Goal: Book appointment/travel/reservation

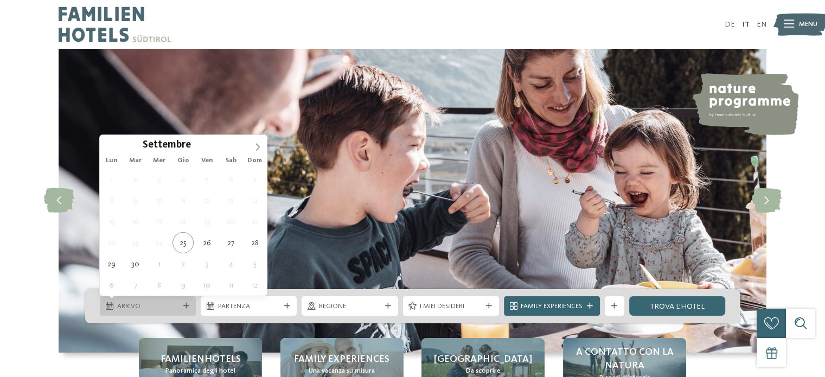
click at [176, 308] on span "Arrivo" at bounding box center [148, 306] width 62 height 10
click at [256, 143] on icon at bounding box center [258, 147] width 8 height 8
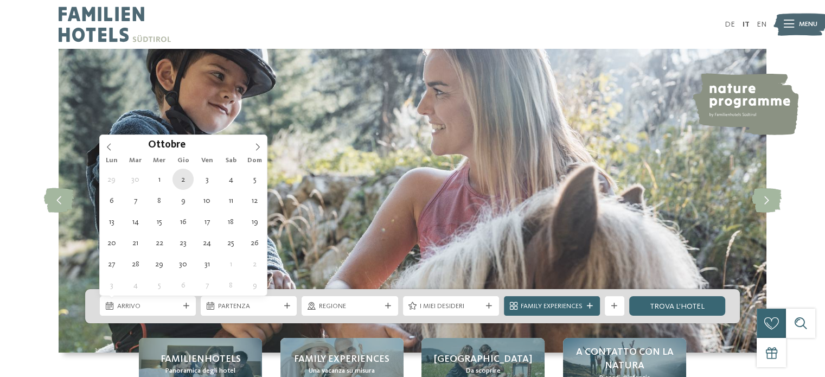
type div "[DATE]"
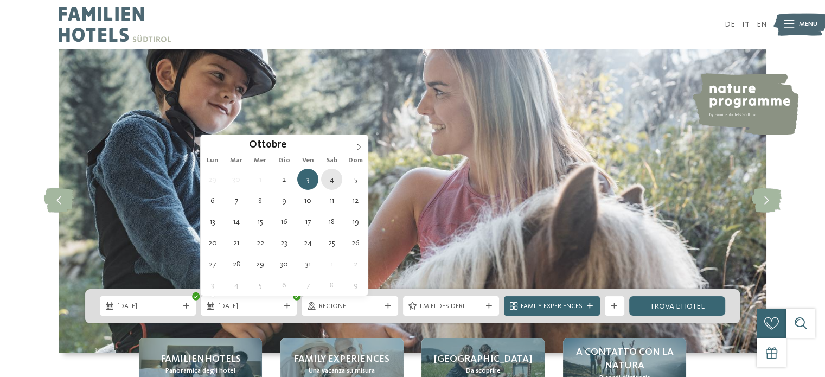
type div "04.10.2025"
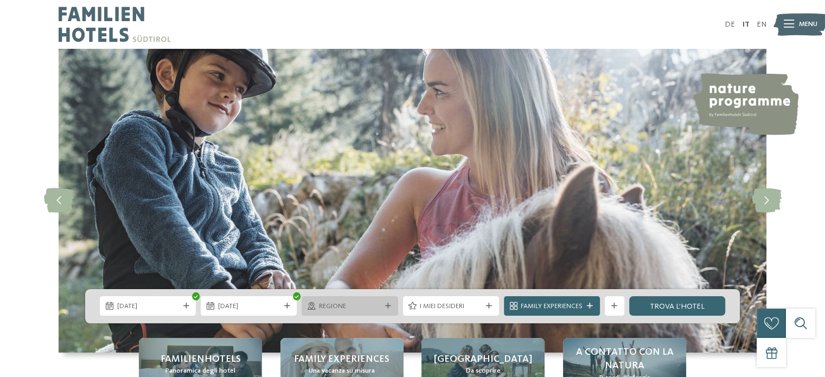
click at [325, 306] on span "Regione" at bounding box center [350, 306] width 62 height 10
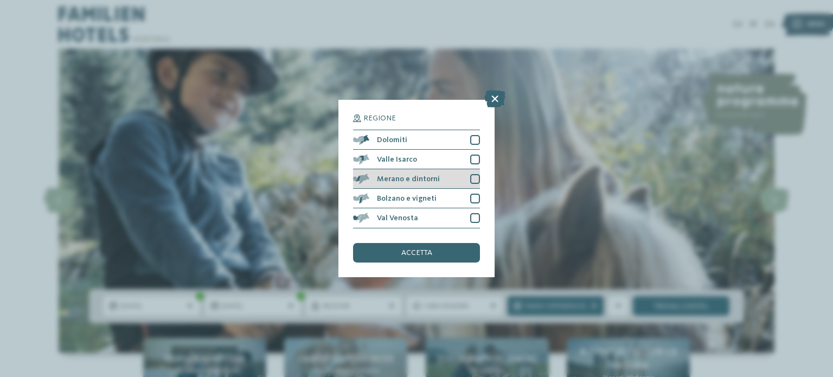
click at [413, 178] on span "Merano e dintorni" at bounding box center [408, 179] width 63 height 8
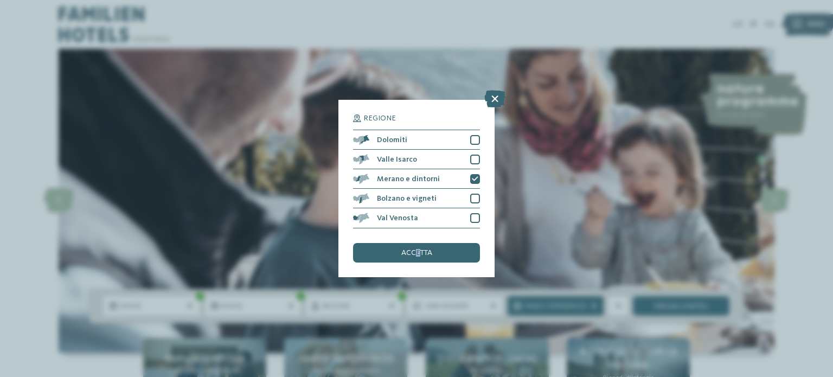
click at [420, 254] on span "accetta" at bounding box center [416, 253] width 31 height 8
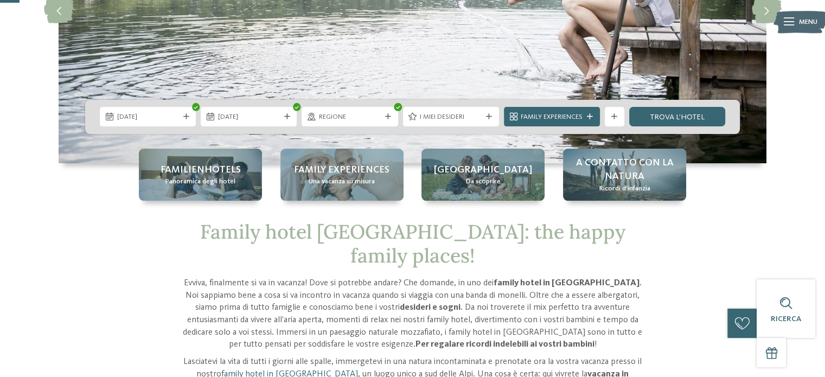
scroll to position [54, 0]
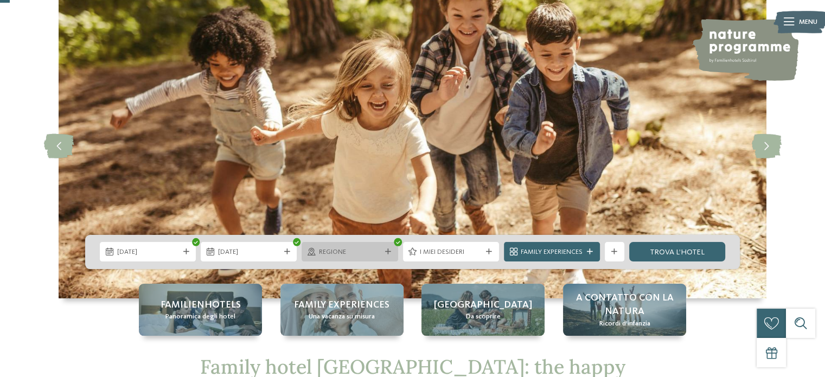
click at [368, 251] on span "Regione" at bounding box center [350, 252] width 62 height 10
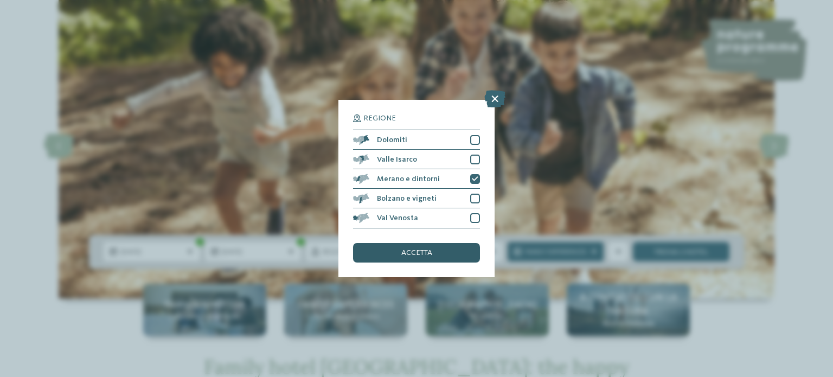
click at [425, 251] on span "accetta" at bounding box center [416, 253] width 31 height 8
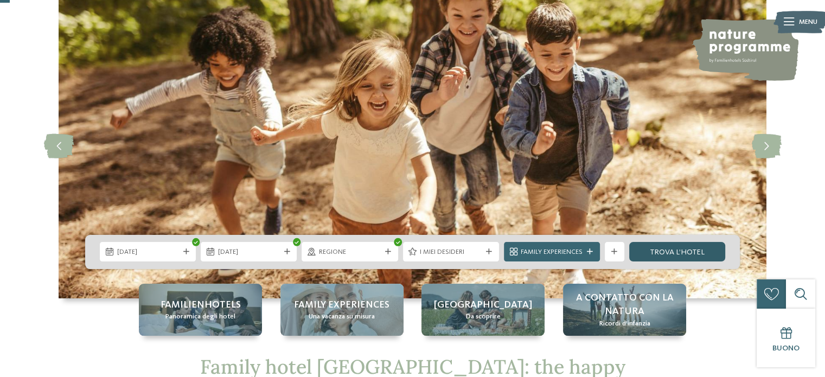
click at [670, 250] on link "trova l’hotel" at bounding box center [677, 252] width 96 height 20
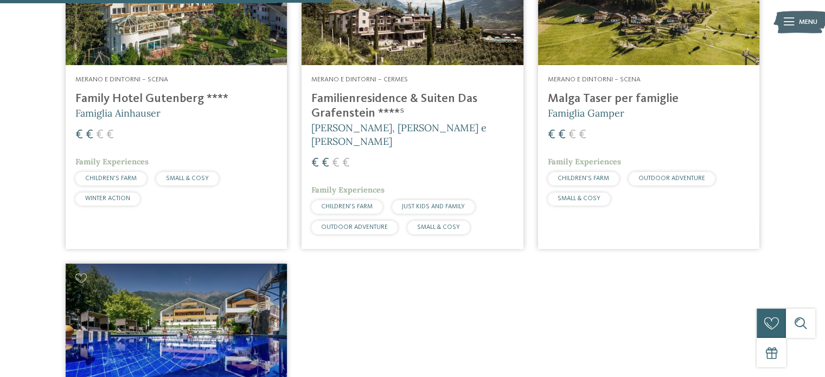
scroll to position [422, 0]
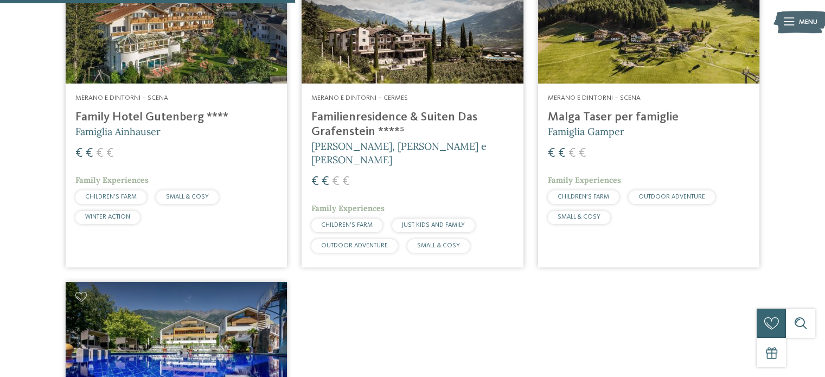
click at [356, 127] on h4 "Familienresidence & Suiten Das Grafenstein ****ˢ" at bounding box center [412, 124] width 202 height 29
click at [120, 117] on h4 "Family Hotel Gutenberg ****" at bounding box center [176, 117] width 202 height 15
